Goal: Transaction & Acquisition: Purchase product/service

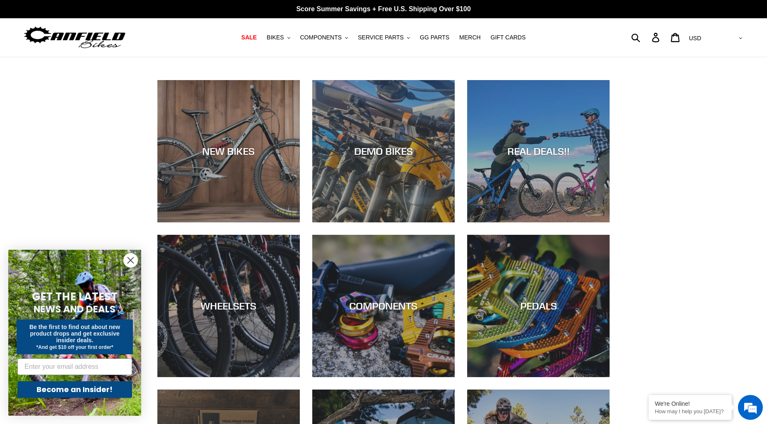
click at [131, 266] on circle "Close dialog" at bounding box center [131, 261] width 14 height 14
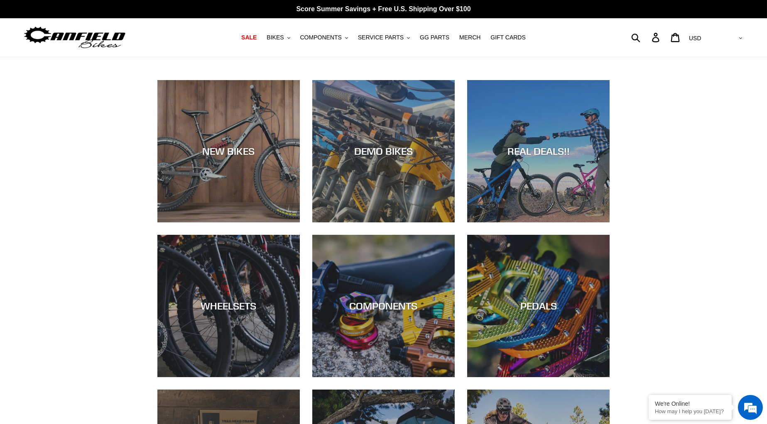
click at [668, 164] on div "NEW BIKES DEMO BIKES REAL DEALS!! WHEELSETS COMPONENTS PEDALS CRANKS" at bounding box center [383, 319] width 767 height 479
click at [288, 37] on icon ".cls-1{fill:#231f20}" at bounding box center [288, 38] width 3 height 3
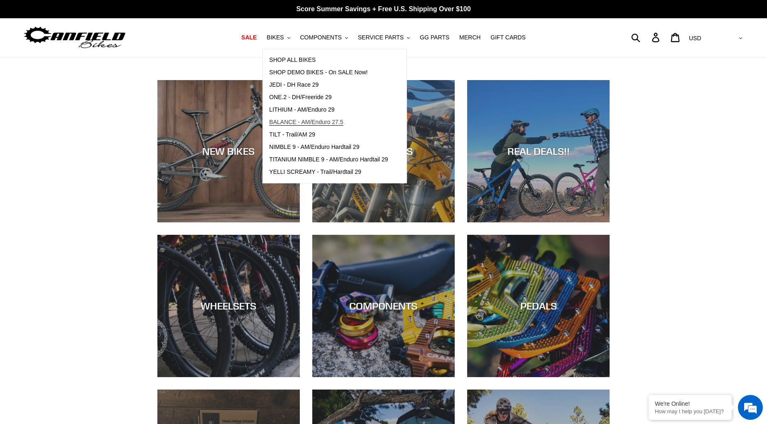
click at [321, 124] on span "BALANCE - AM/Enduro 27.5" at bounding box center [306, 122] width 74 height 7
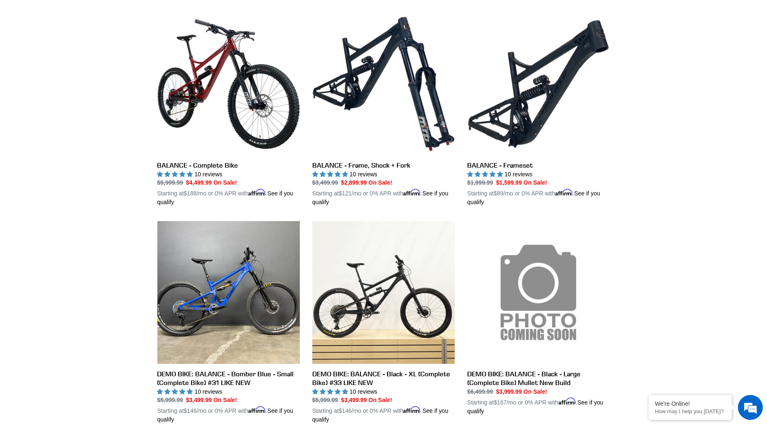
scroll to position [232, 0]
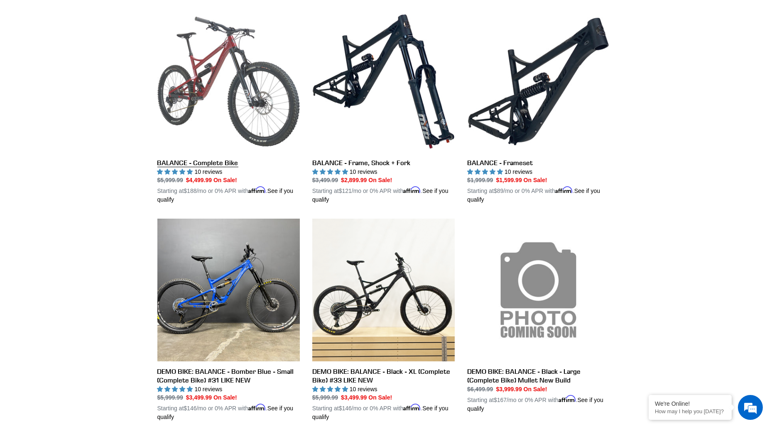
click at [215, 148] on link "BALANCE - Complete Bike" at bounding box center [228, 107] width 142 height 194
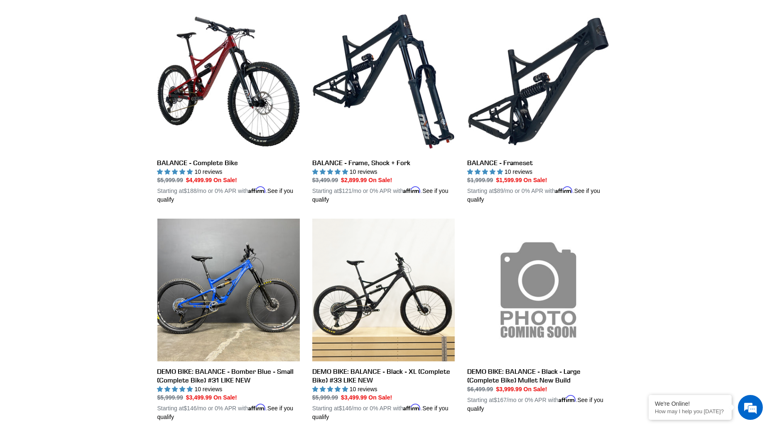
click at [667, 195] on div "Collection: Balance - AM/Enduro 27.5 Filter by All products 275 balance BFCM23 …" at bounding box center [383, 228] width 767 height 806
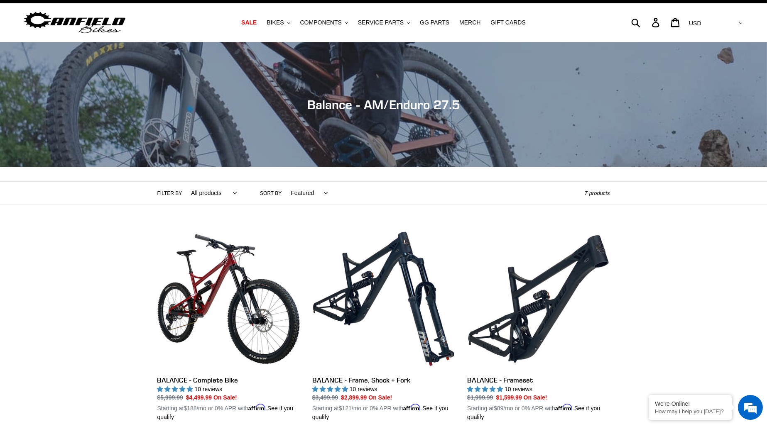
scroll to position [11, 0]
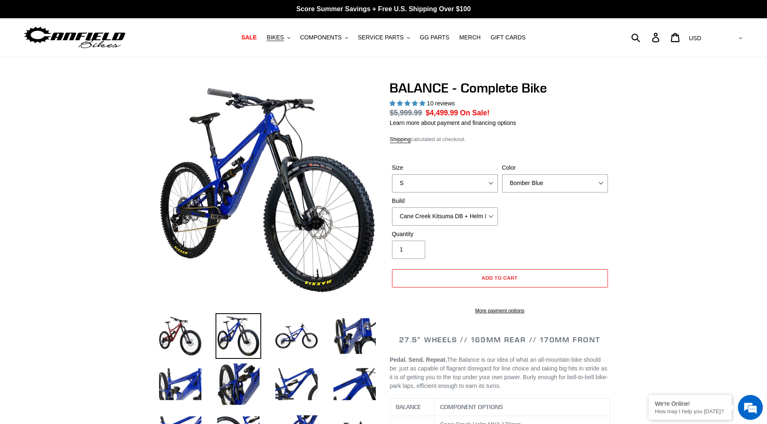
select select "highest-rating"
